Goal: Check status: Check status

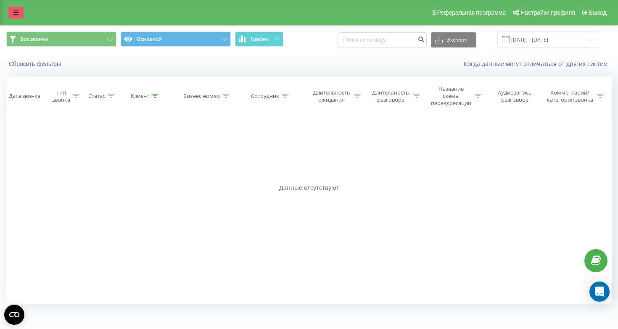
click at [14, 12] on icon at bounding box center [15, 13] width 5 height 6
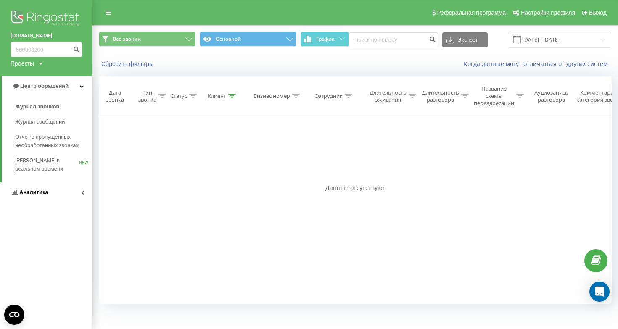
click at [57, 191] on link "Аналитика" at bounding box center [46, 192] width 92 height 20
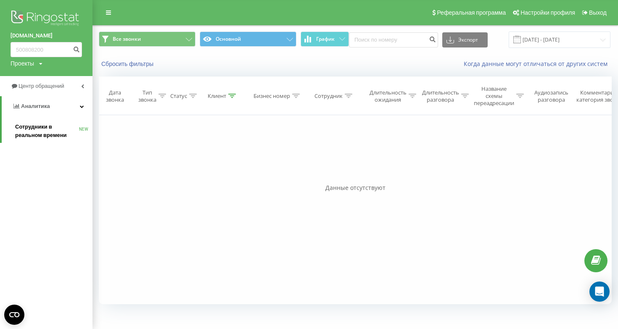
click at [55, 138] on span "Сотрудники в реальном времени" at bounding box center [47, 131] width 64 height 17
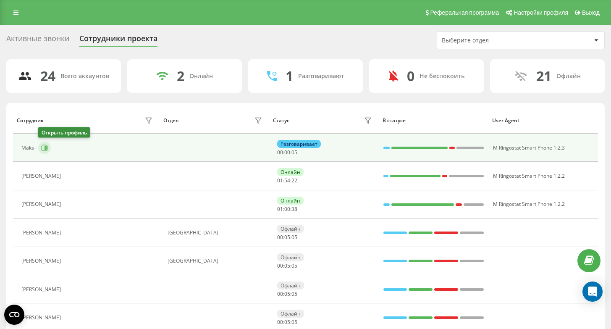
click at [45, 147] on icon at bounding box center [46, 148] width 2 height 4
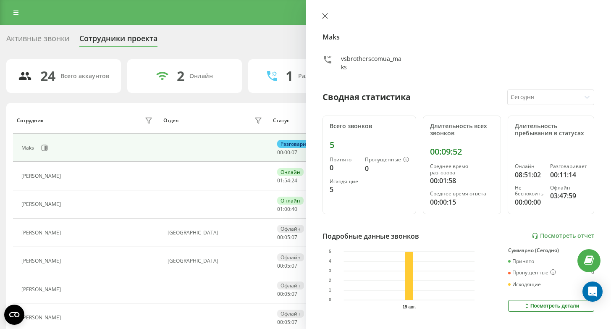
click at [325, 16] on icon at bounding box center [324, 15] width 5 height 5
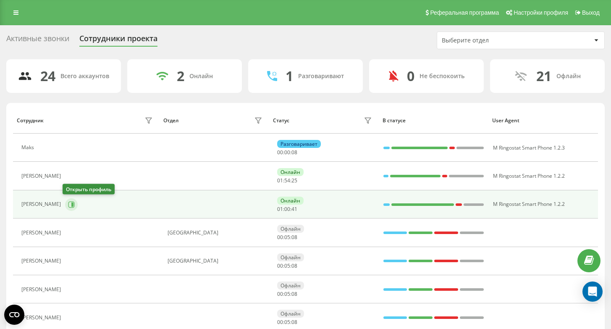
click at [66, 208] on button at bounding box center [71, 204] width 13 height 13
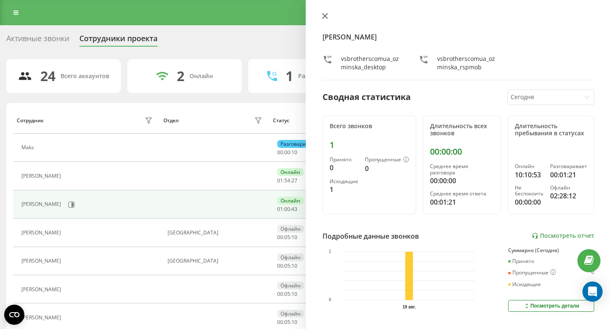
click at [324, 19] on button at bounding box center [325, 17] width 11 height 8
